Goal: Information Seeking & Learning: Find specific page/section

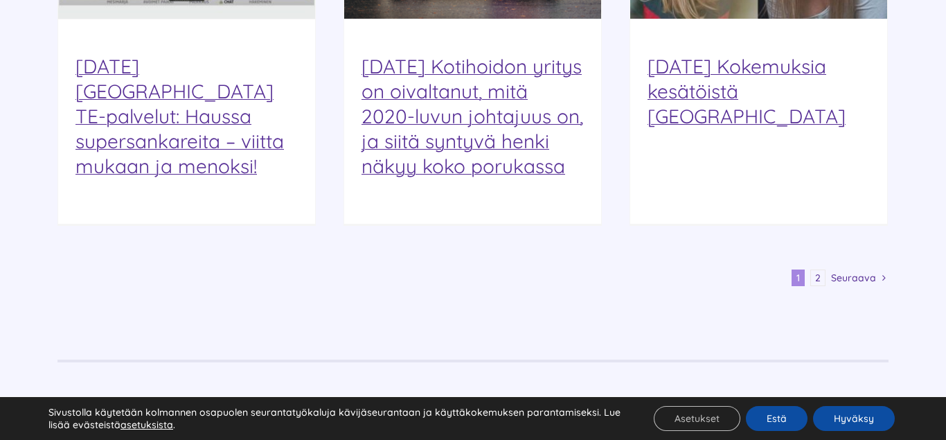
scroll to position [1837, 0]
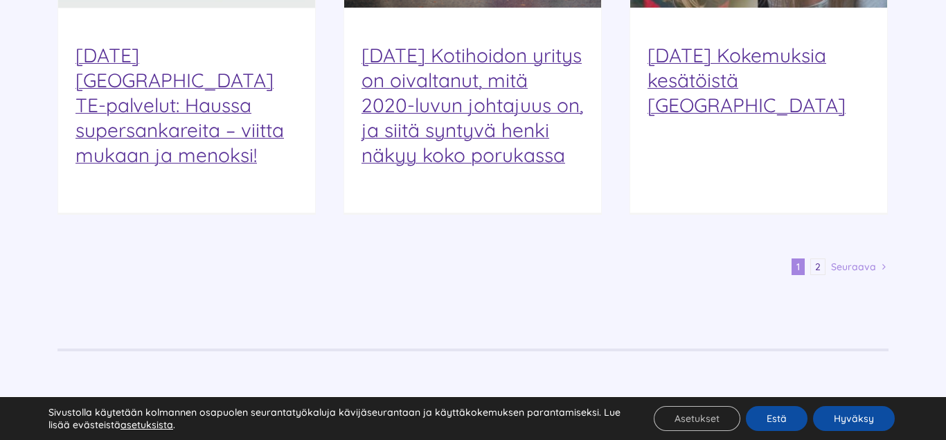
click at [859, 256] on span "Seuraava" at bounding box center [853, 266] width 45 height 21
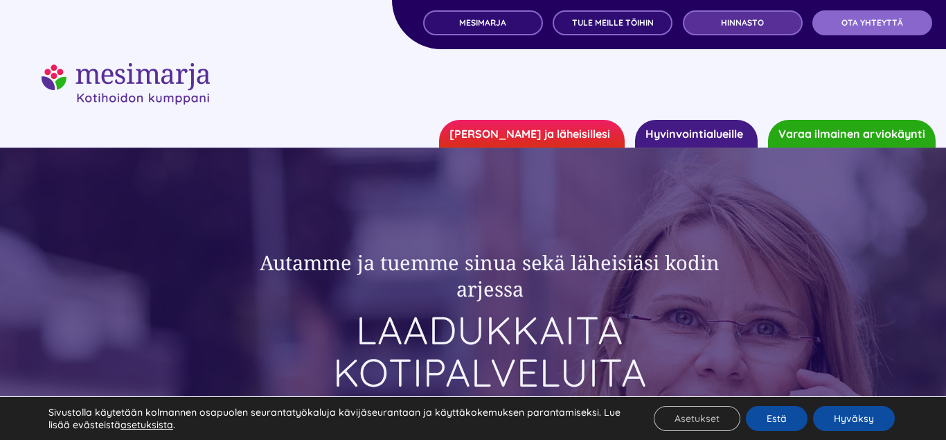
click at [751, 24] on span "Hinnasto" at bounding box center [742, 23] width 43 height 10
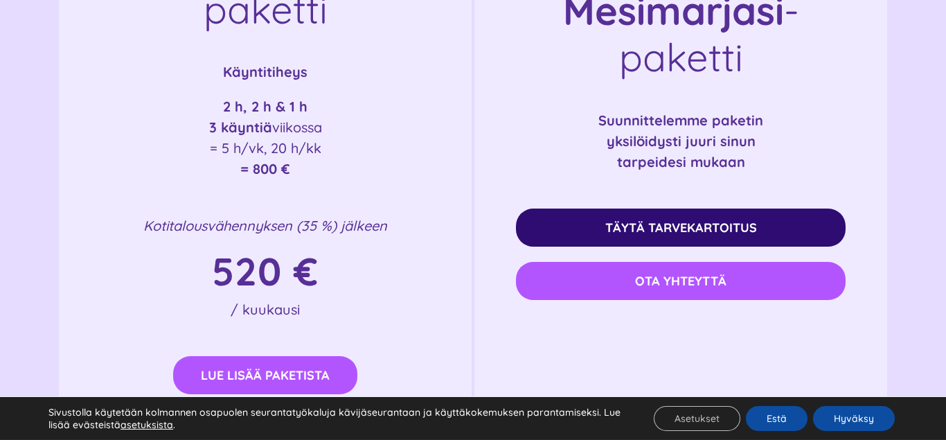
scroll to position [2755, 0]
